Goal: Task Accomplishment & Management: Manage account settings

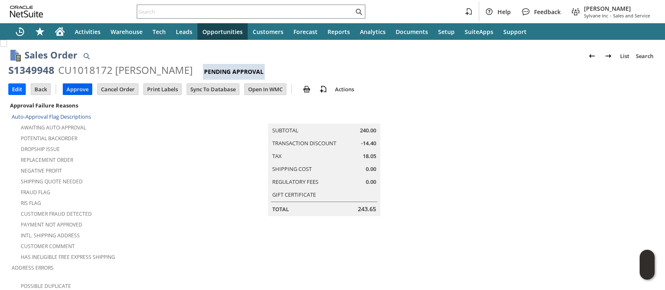
click at [77, 91] on input "Approve" at bounding box center [77, 89] width 29 height 11
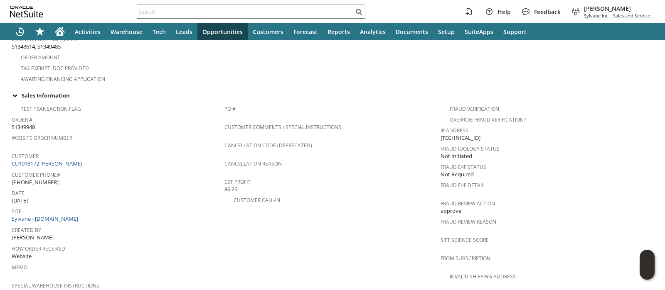
scroll to position [260, 0]
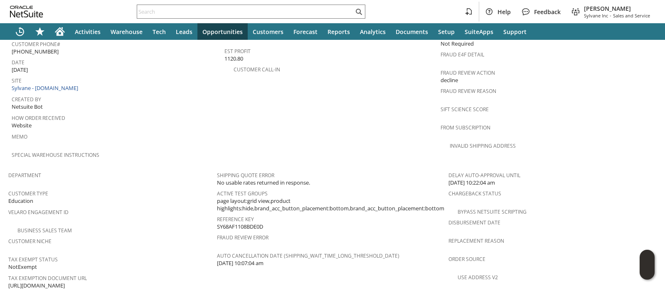
scroll to position [415, 0]
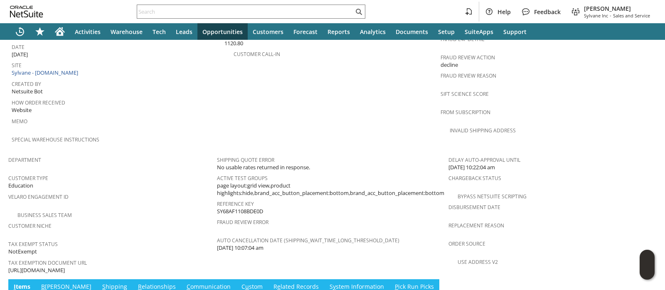
click at [65, 267] on span "[URL][DOMAIN_NAME]" at bounding box center [36, 271] width 57 height 8
copy tbody "[URL][DOMAIN_NAME]"
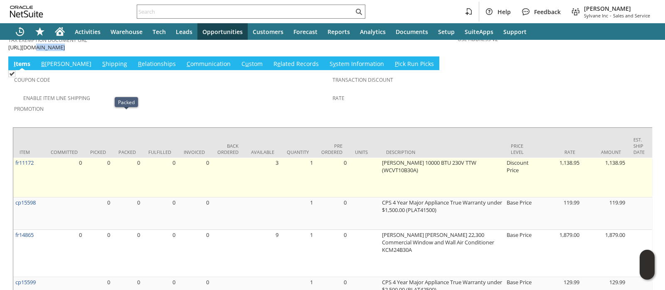
scroll to position [573, 0]
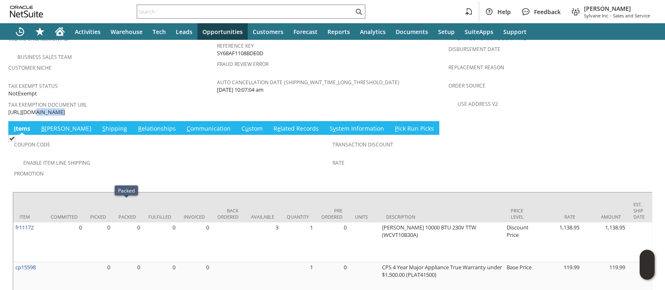
click at [100, 125] on link "S hipping" at bounding box center [114, 129] width 29 height 9
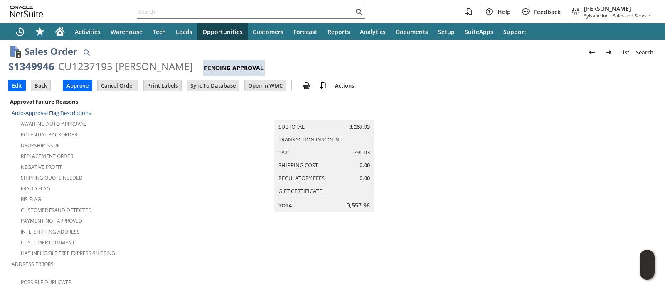
scroll to position [0, 0]
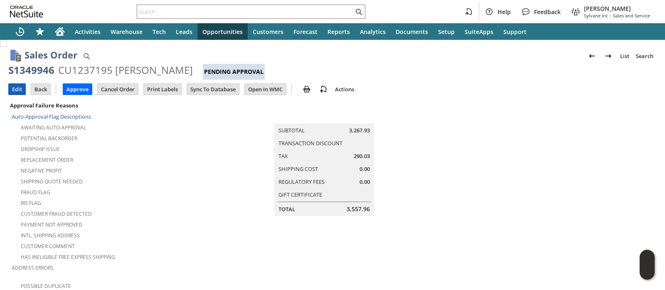
click at [14, 90] on input "Edit" at bounding box center [17, 89] width 17 height 11
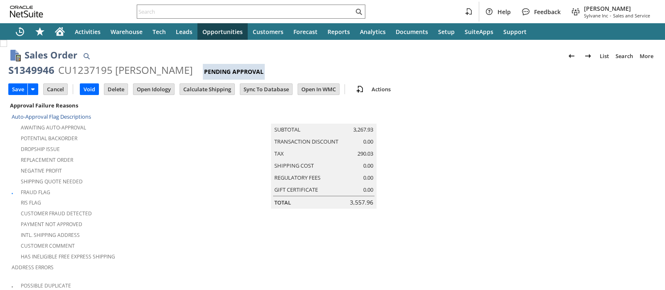
scroll to position [283, 0]
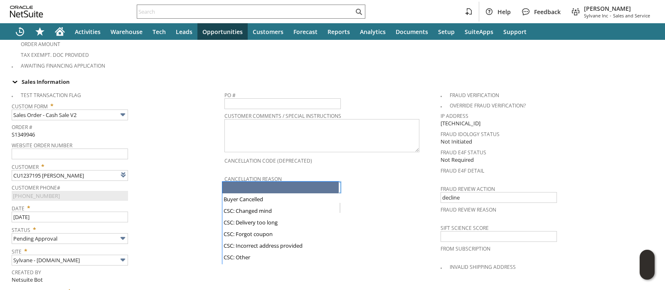
click at [271, 182] on input "text" at bounding box center [282, 187] width 116 height 11
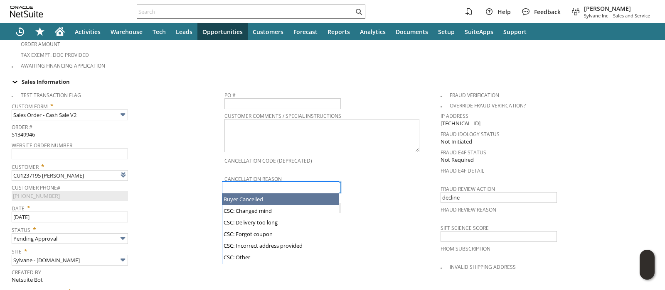
scroll to position [82, 0]
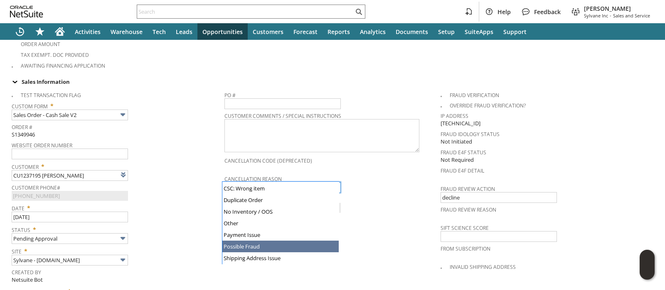
type input "Possible Fraud"
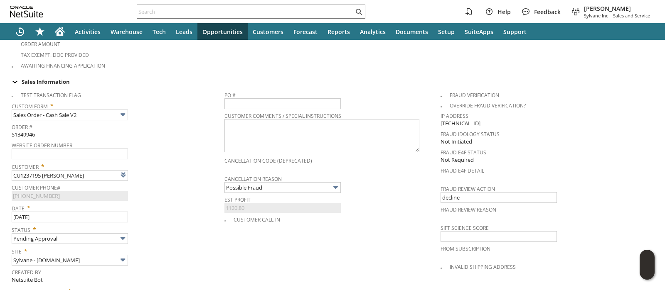
click at [179, 182] on span "Customer Phone#" at bounding box center [116, 186] width 209 height 9
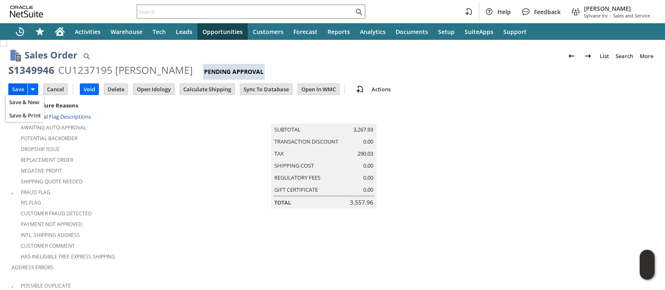
click at [19, 86] on input "Save" at bounding box center [18, 89] width 19 height 11
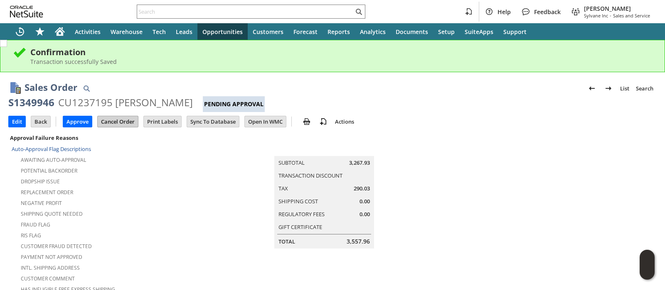
click at [108, 118] on input "Cancel Order" at bounding box center [118, 121] width 40 height 11
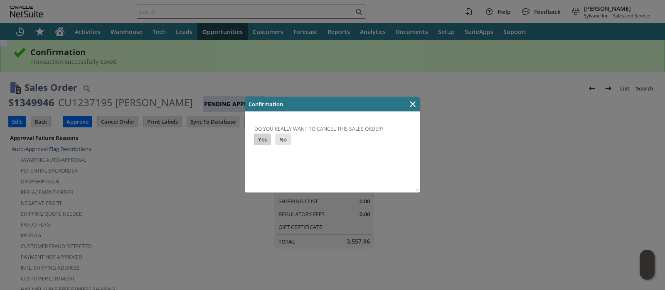
click at [262, 136] on input "Yes" at bounding box center [262, 139] width 15 height 11
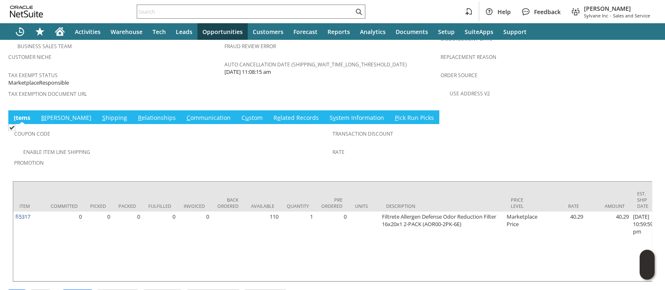
scroll to position [585, 0]
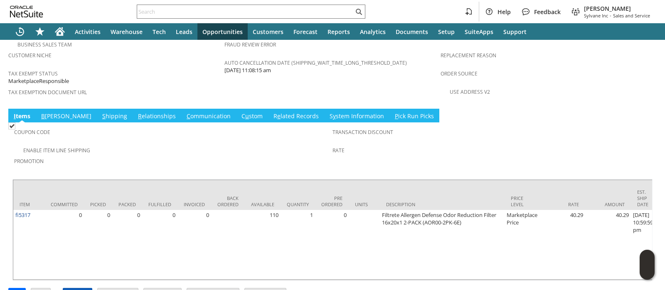
click at [72, 289] on input "Approve" at bounding box center [77, 294] width 29 height 11
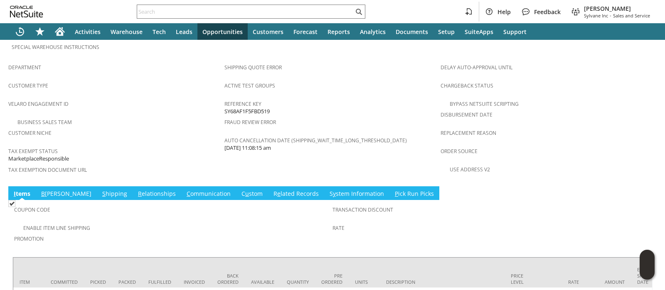
scroll to position [618, 0]
